Goal: Navigation & Orientation: Find specific page/section

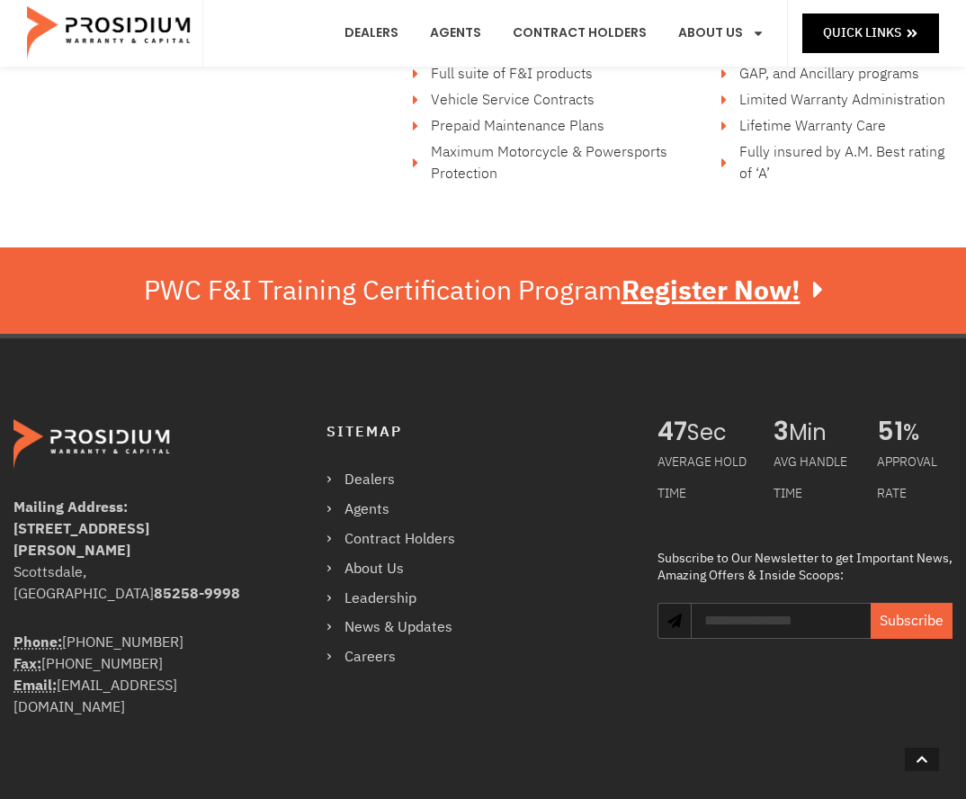
scroll to position [3132, 0]
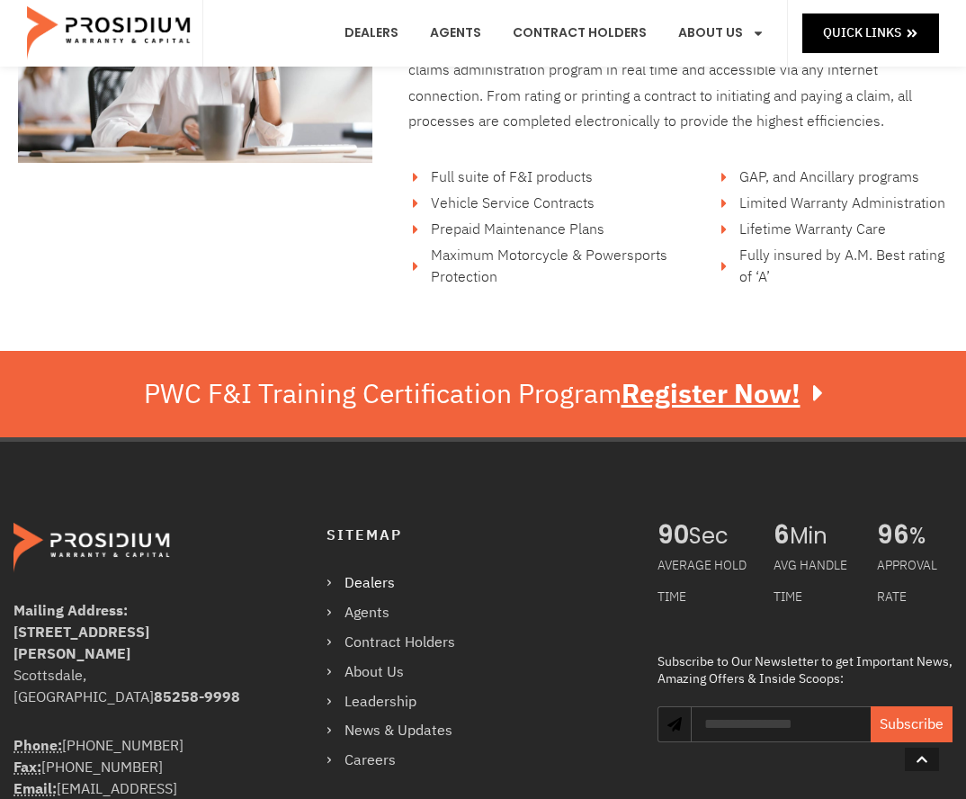
click at [372, 570] on link "Dealers" at bounding box center [400, 583] width 147 height 26
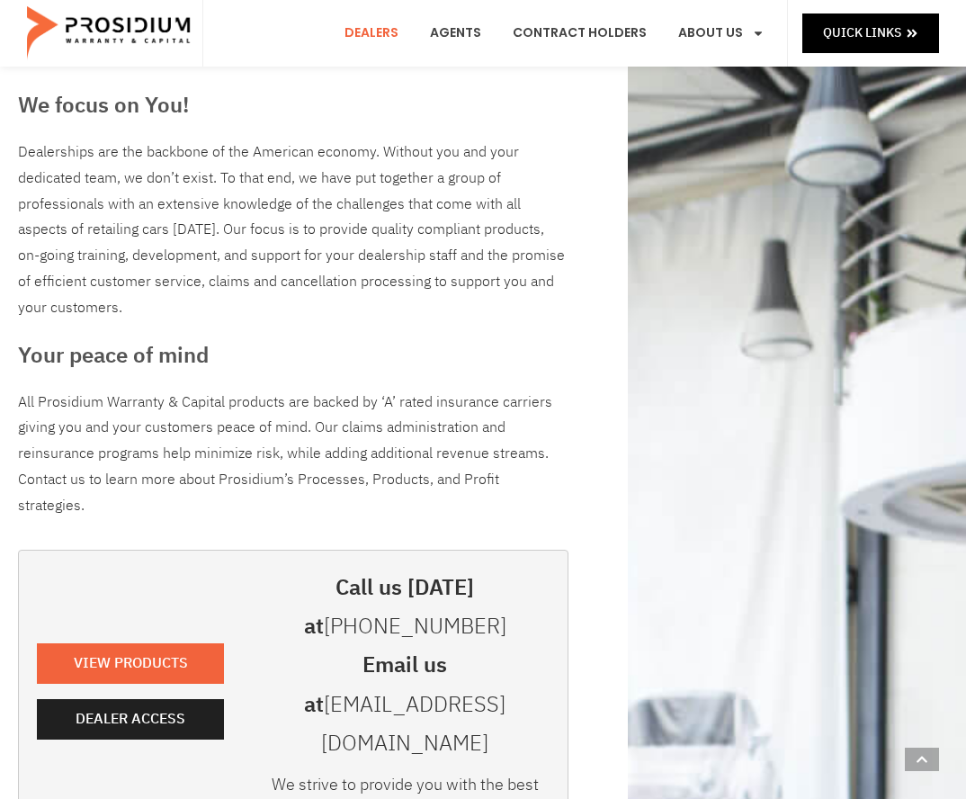
scroll to position [360, 0]
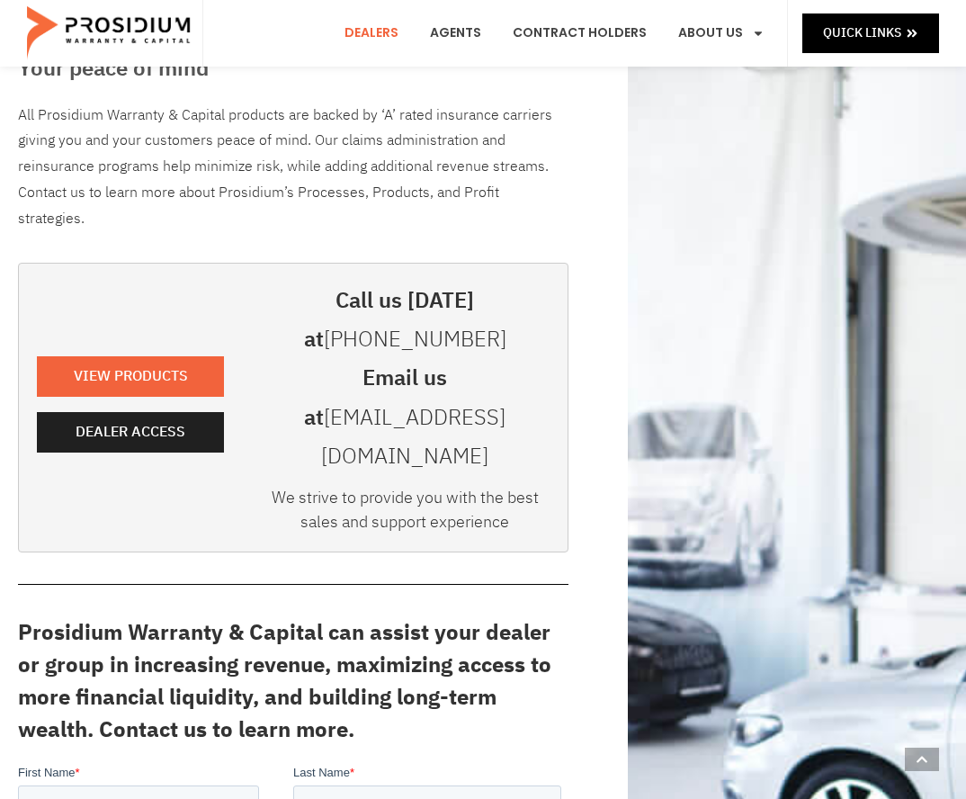
click at [647, 317] on div "We focus on You! Dealerships are the backbone of the American economy. Without …" at bounding box center [483, 565] width 948 height 1653
